Goal: Task Accomplishment & Management: Manage account settings

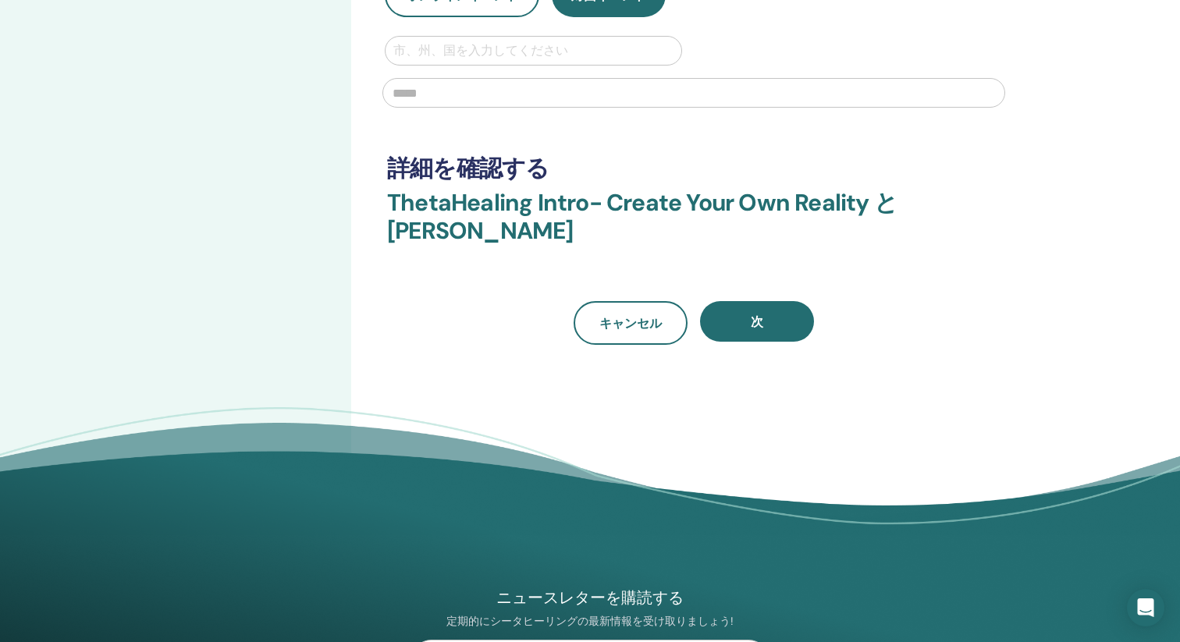
click at [325, 305] on div "セミナークリエーターへようこそ！ ステップ 1 の 4 : 基本情報" at bounding box center [175, 144] width 351 height 840
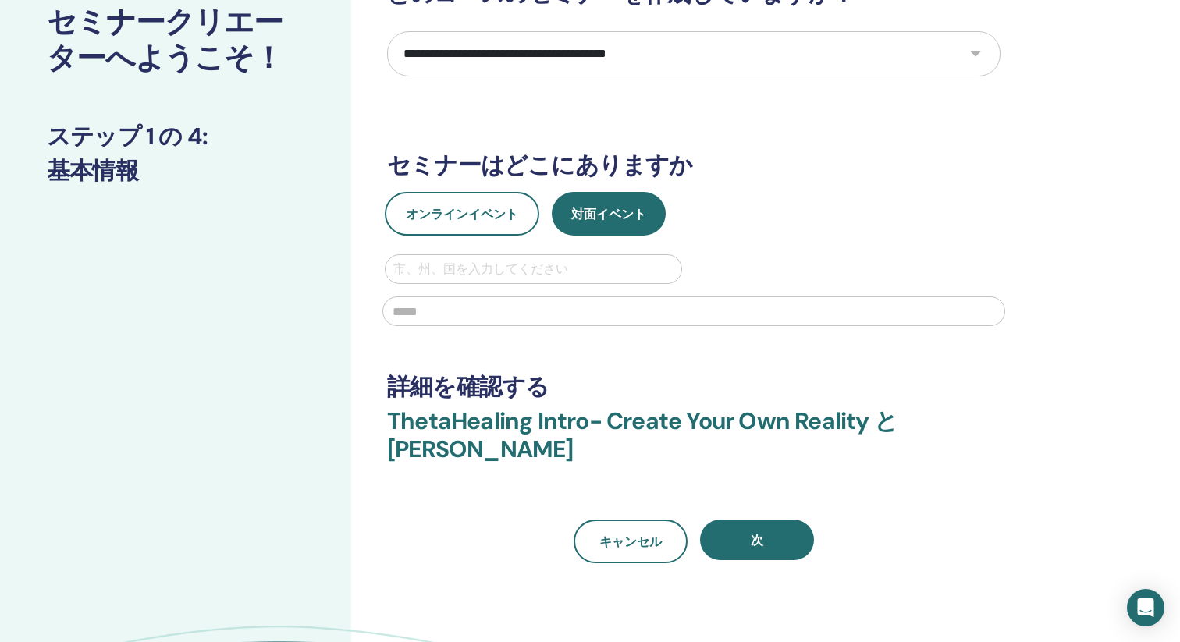
scroll to position [119, 0]
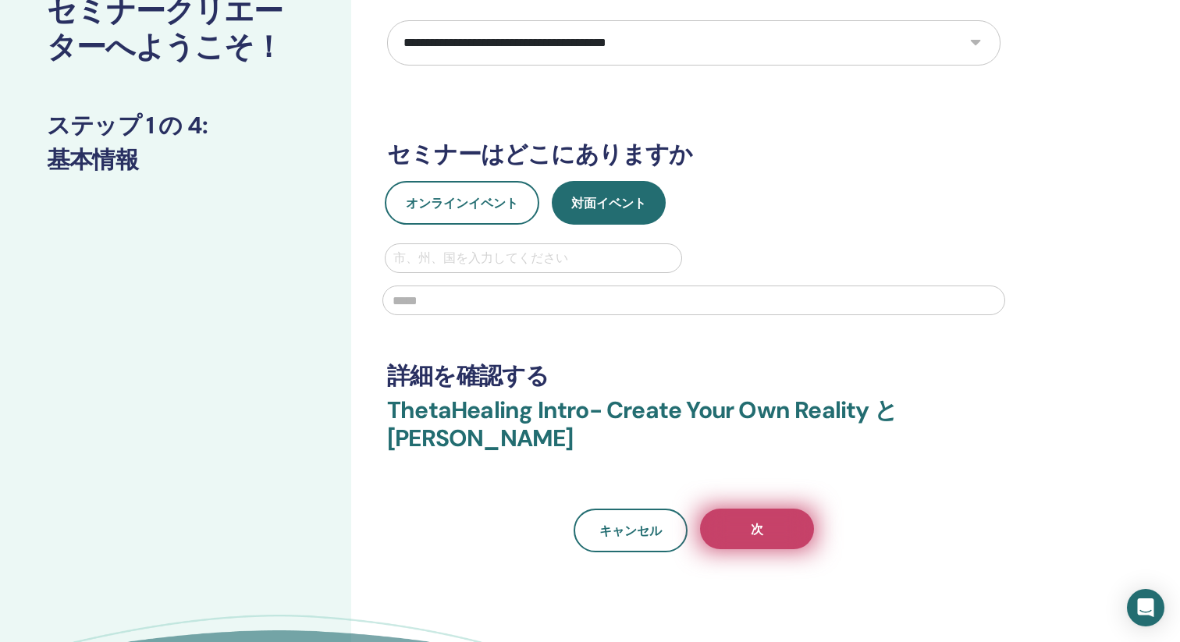
click at [758, 524] on span "次" at bounding box center [757, 529] width 12 height 16
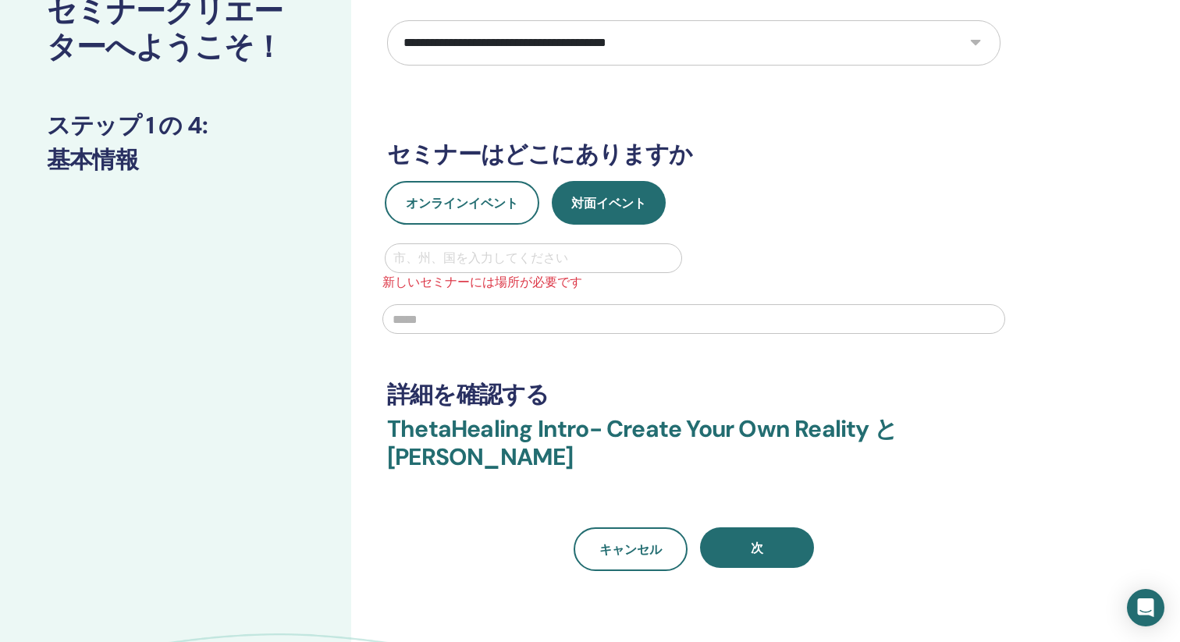
scroll to position [0, 0]
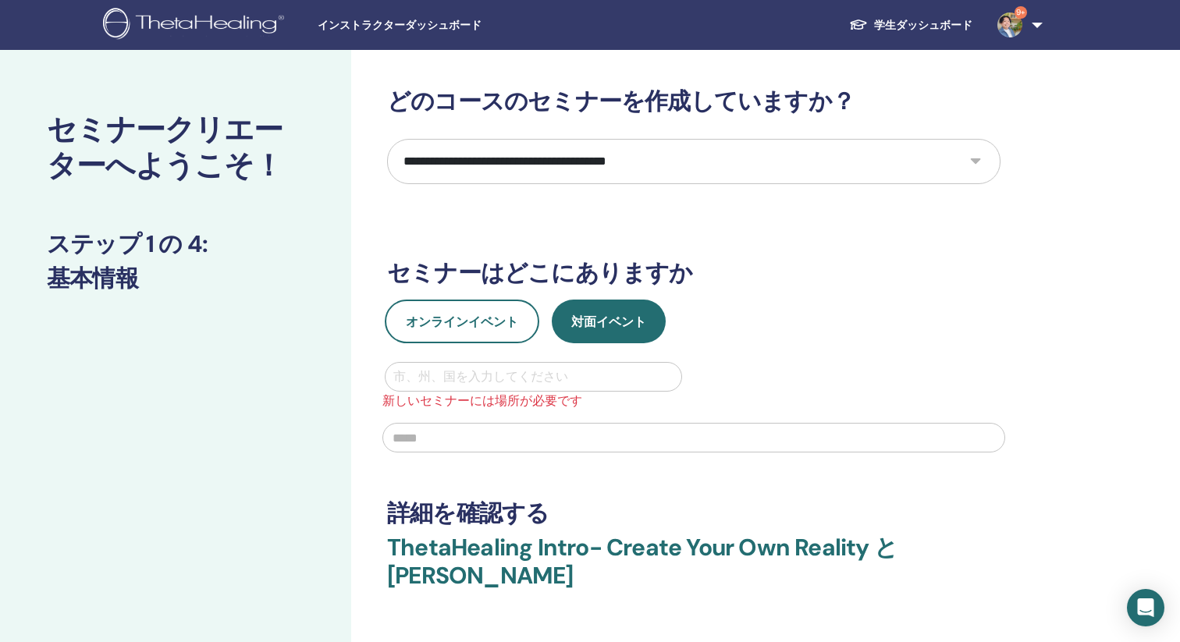
click at [416, 34] on div "インストラクターダッシュボード 学生ダッシュボード 9+ TS Tomoya Saitou 私のシータラーニング 私のシータヒーリング 私のセミナー ウィッシ…" at bounding box center [590, 25] width 1086 height 50
click at [411, 32] on span "インストラクターダッシュボード" at bounding box center [435, 25] width 234 height 16
click at [415, 23] on span "インストラクターダッシュボード" at bounding box center [435, 25] width 234 height 16
click at [256, 27] on img at bounding box center [196, 25] width 186 height 35
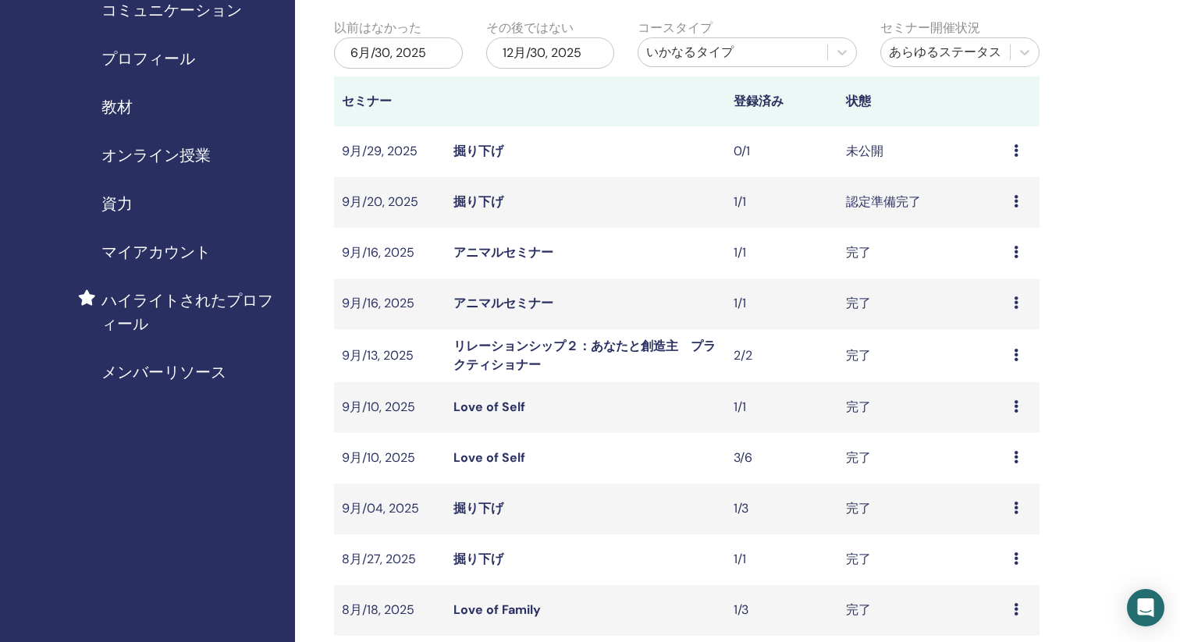
scroll to position [145, 0]
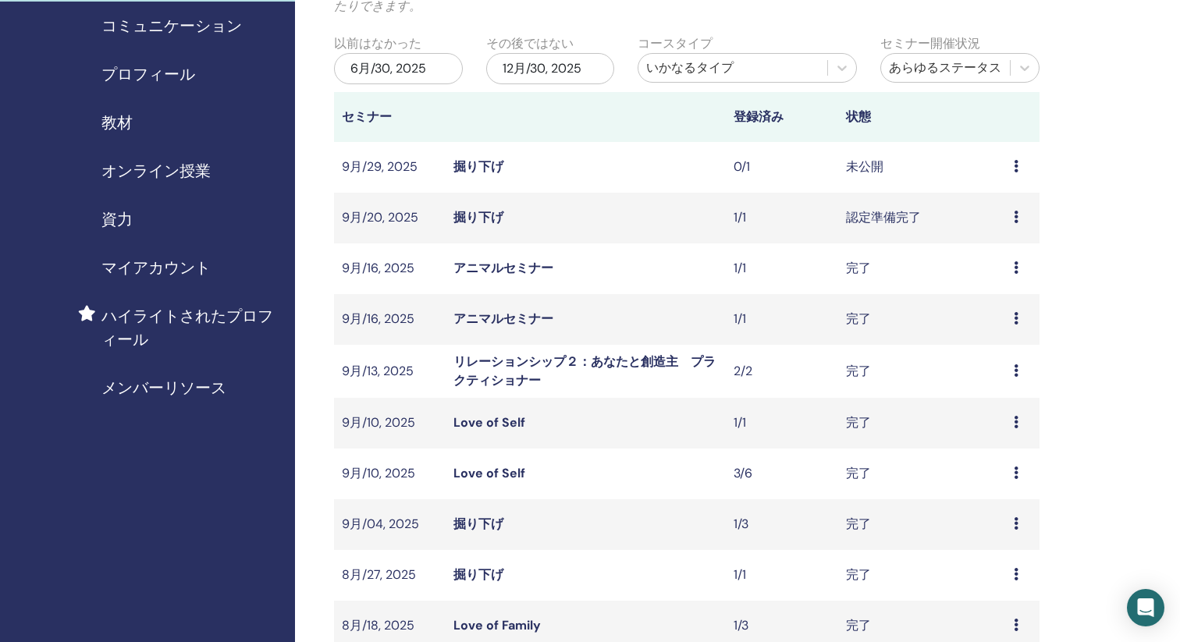
click at [488, 171] on link "掘り下げ" at bounding box center [478, 166] width 50 height 16
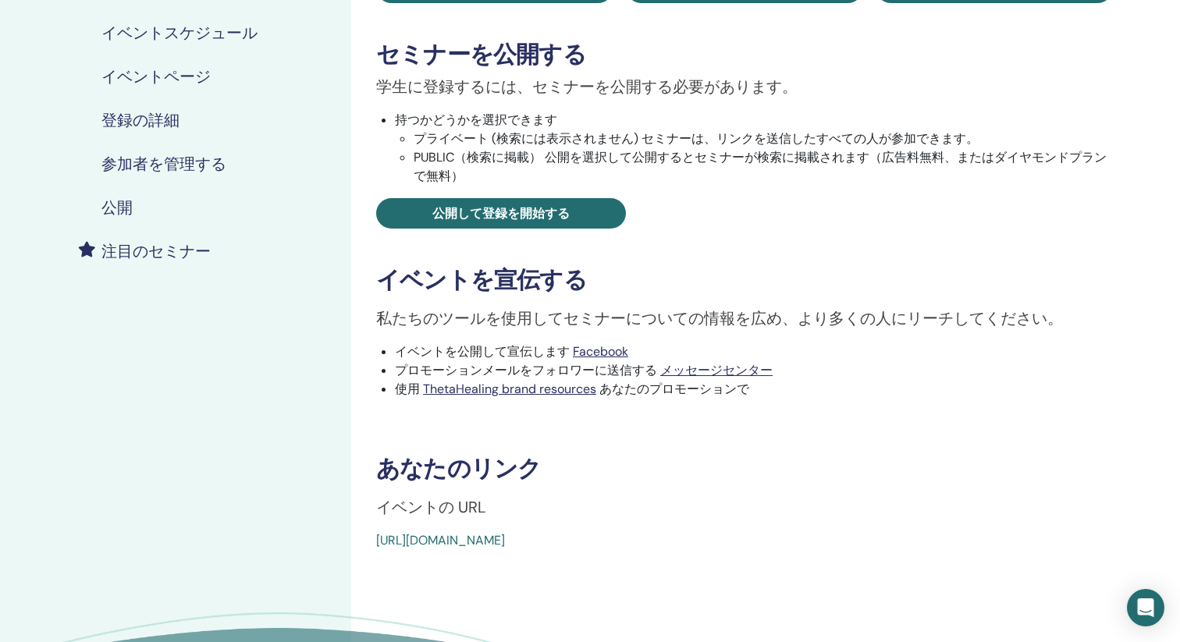
scroll to position [185, 0]
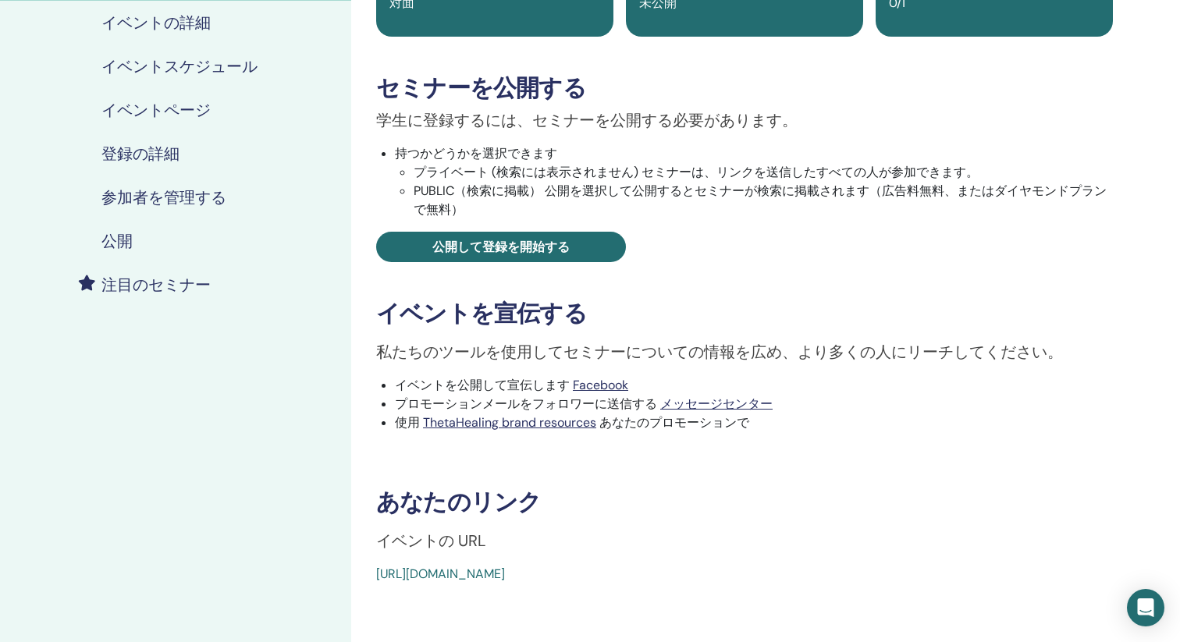
click at [122, 242] on h4 "公開" at bounding box center [116, 241] width 31 height 19
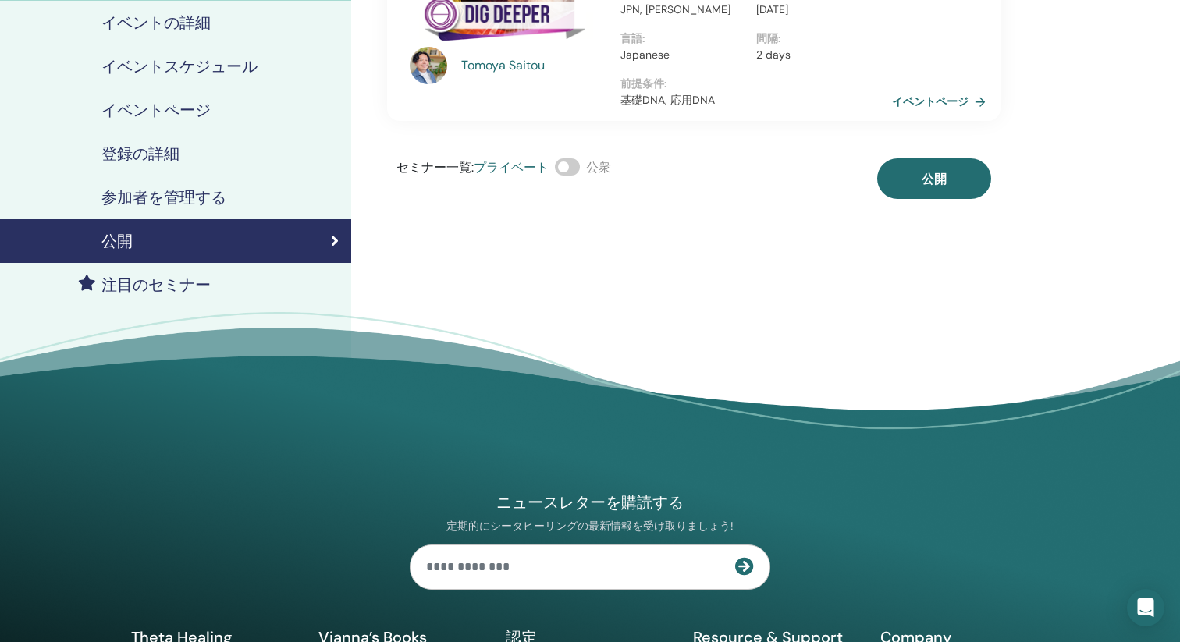
click at [571, 169] on span at bounding box center [567, 166] width 25 height 17
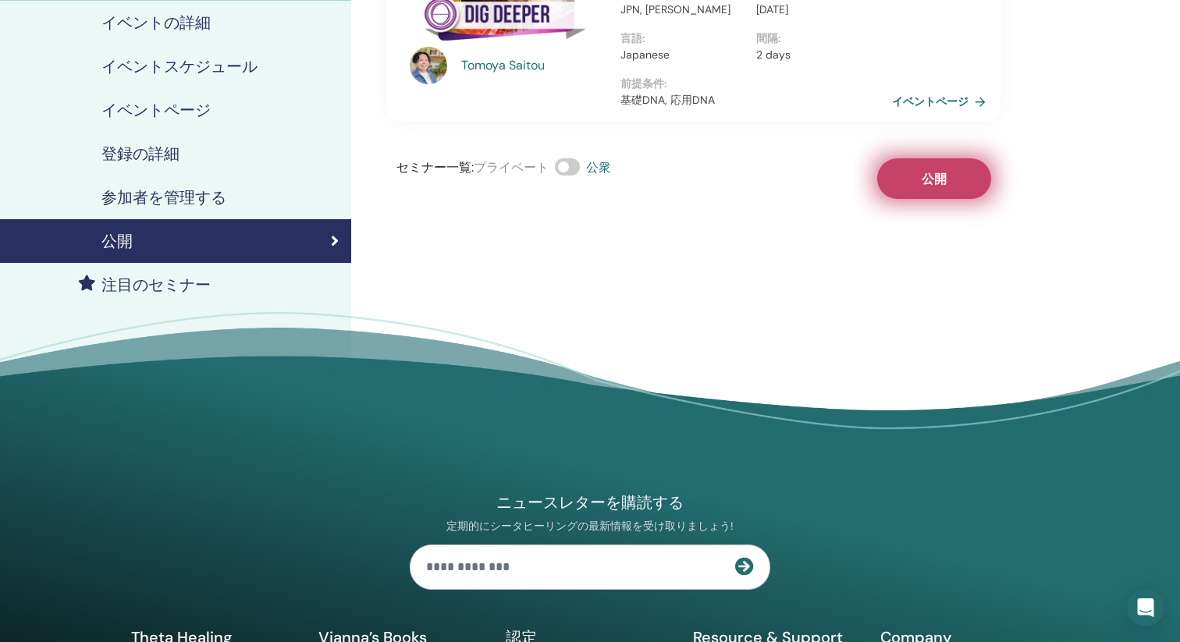
click at [943, 176] on span "公開" at bounding box center [933, 179] width 25 height 16
click at [950, 101] on link "イベントページ" at bounding box center [944, 101] width 100 height 23
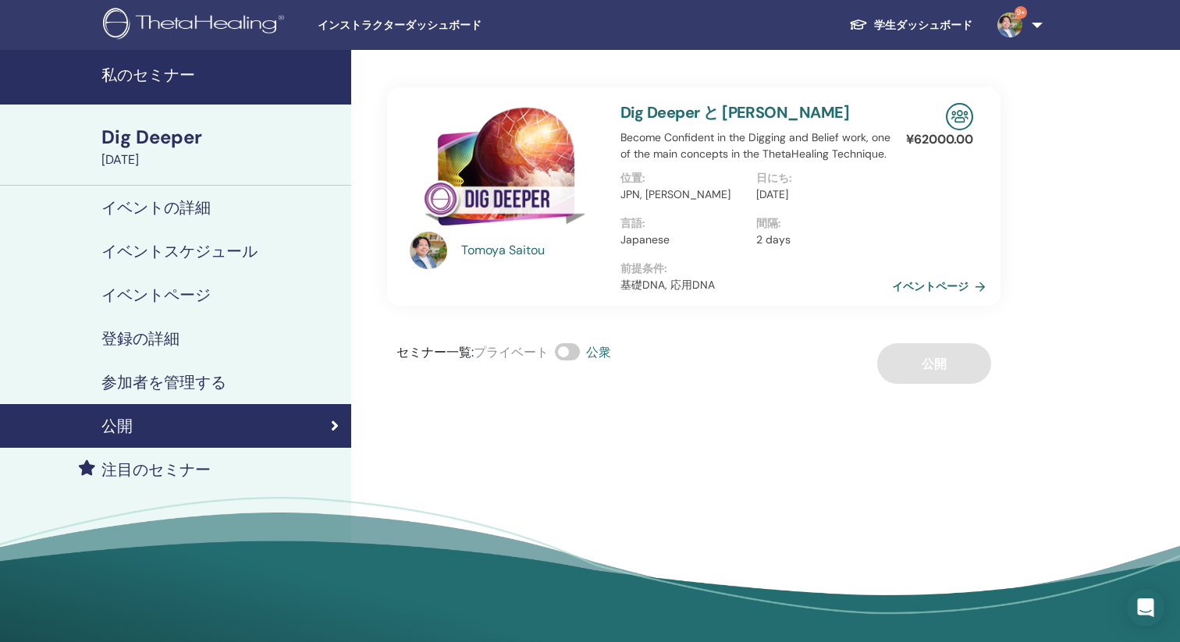
click at [429, 26] on span "インストラクターダッシュボード" at bounding box center [435, 25] width 234 height 16
click at [378, 27] on span "インストラクターダッシュボード" at bounding box center [435, 25] width 234 height 16
click at [154, 69] on h4 "私のセミナー" at bounding box center [221, 75] width 240 height 19
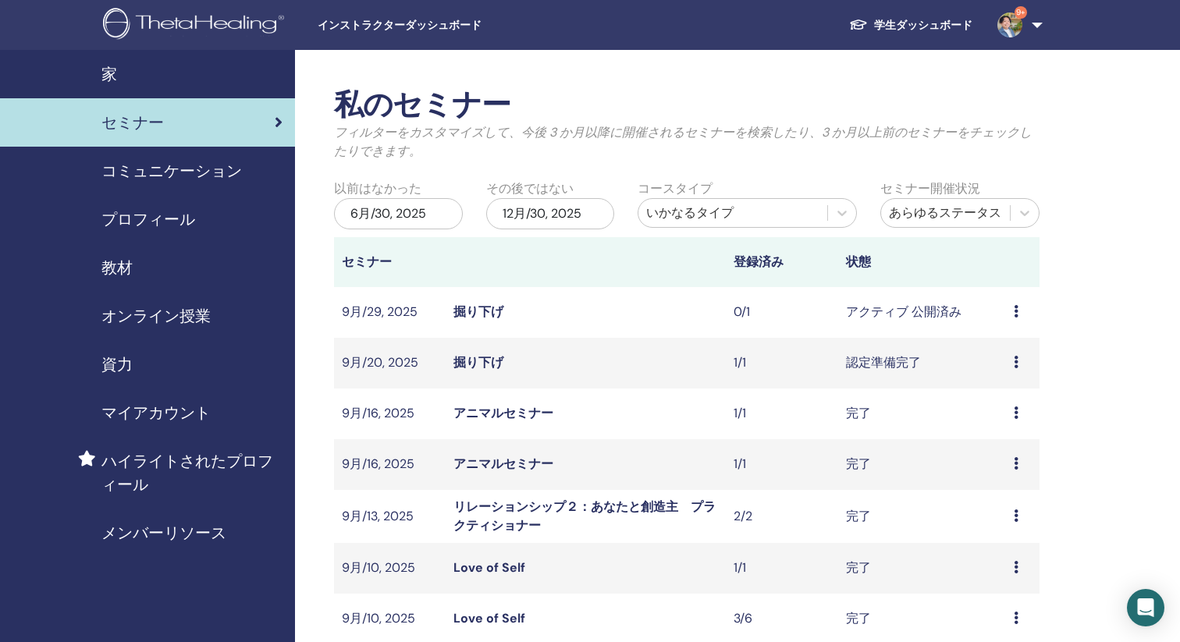
click at [145, 211] on span "プロフィール" at bounding box center [148, 219] width 94 height 23
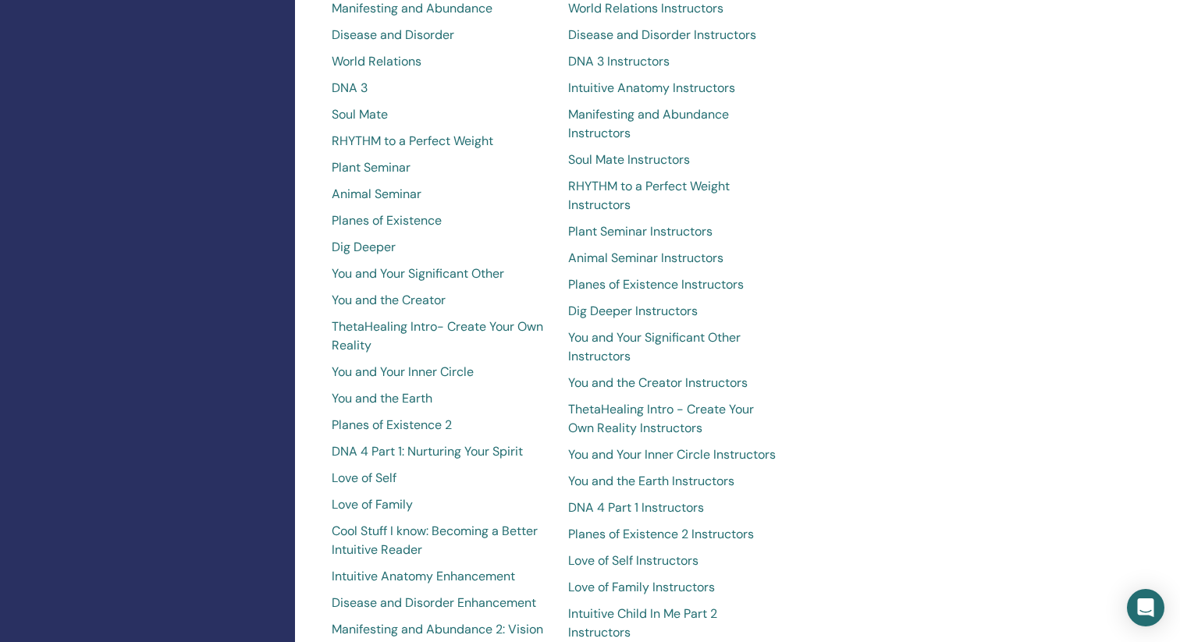
scroll to position [2721, 0]
